Goal: Transaction & Acquisition: Purchase product/service

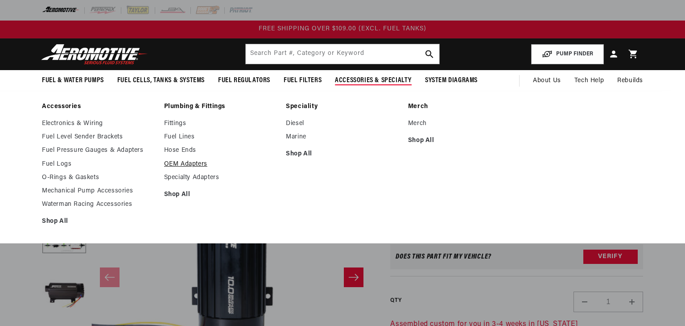
click at [195, 165] on link "OEM Adapters" at bounding box center [220, 164] width 113 height 8
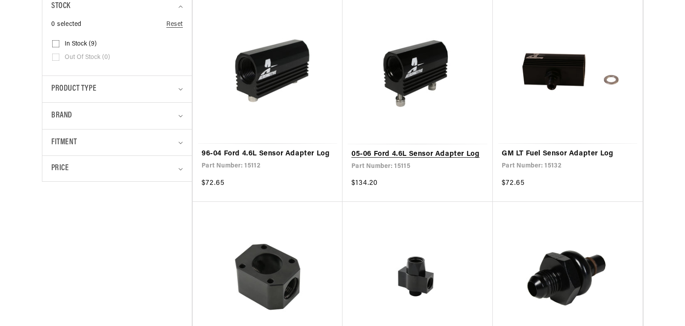
scroll to position [289, 0]
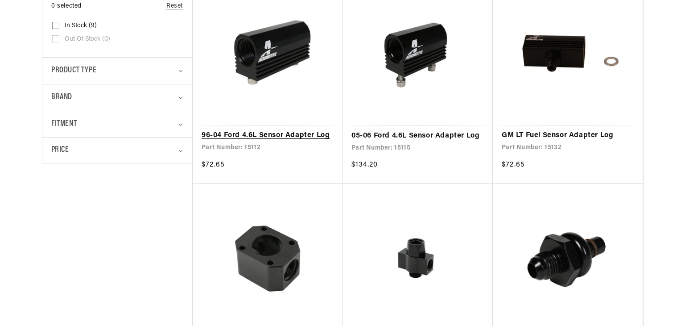
click at [240, 135] on link "96-04 Ford 4.6L Sensor Adapter Log" at bounding box center [268, 136] width 132 height 12
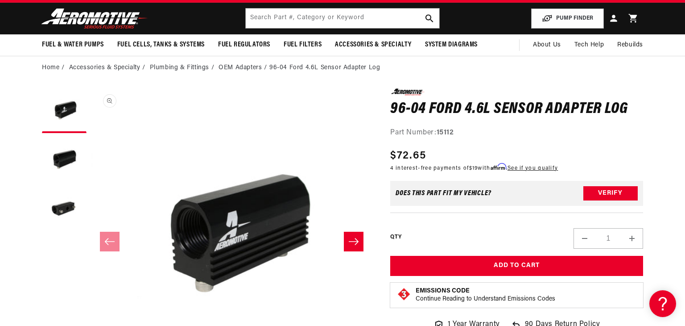
scroll to position [36, 0]
